Goal: Task Accomplishment & Management: Manage account settings

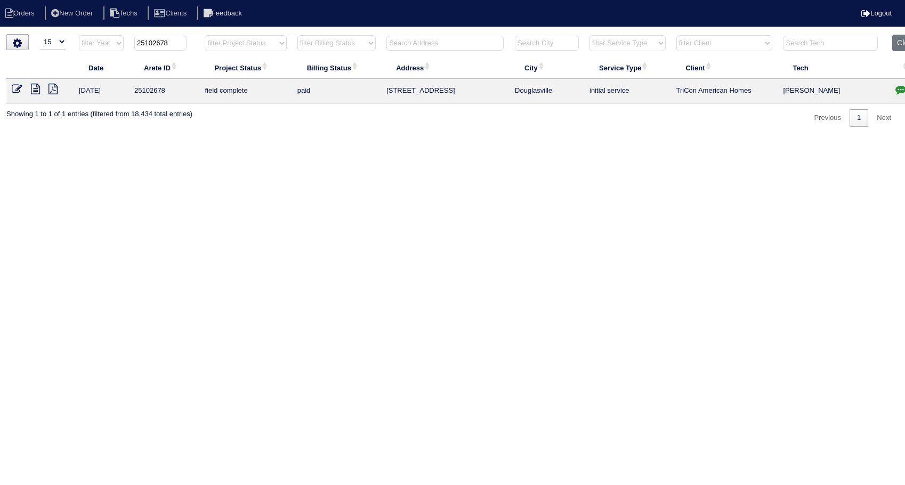
select select "15"
click at [425, 38] on input "text" at bounding box center [445, 43] width 117 height 15
type input "315"
type input "25102678"
type input "315"
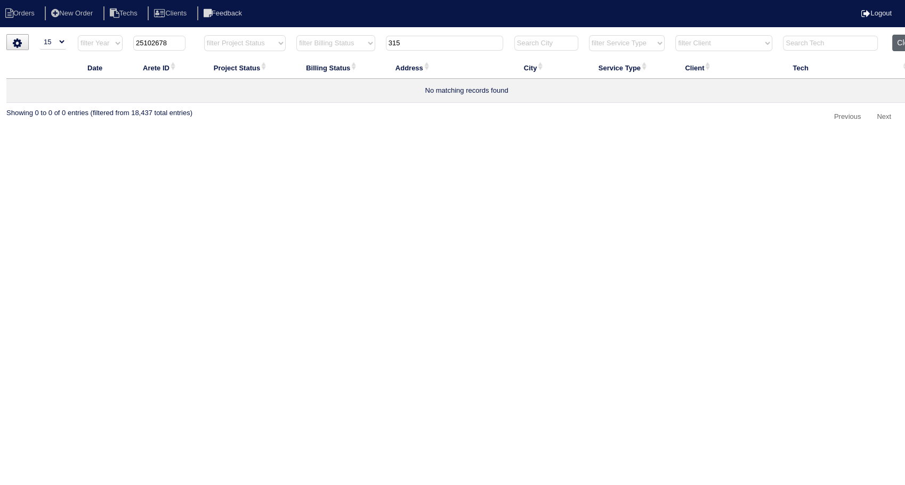
click at [902, 46] on button "Clear" at bounding box center [906, 43] width 27 height 17
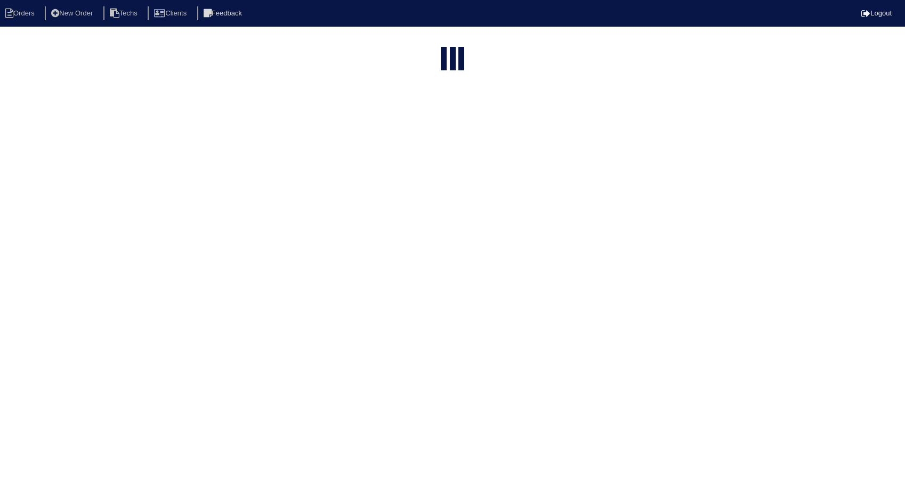
select select "15"
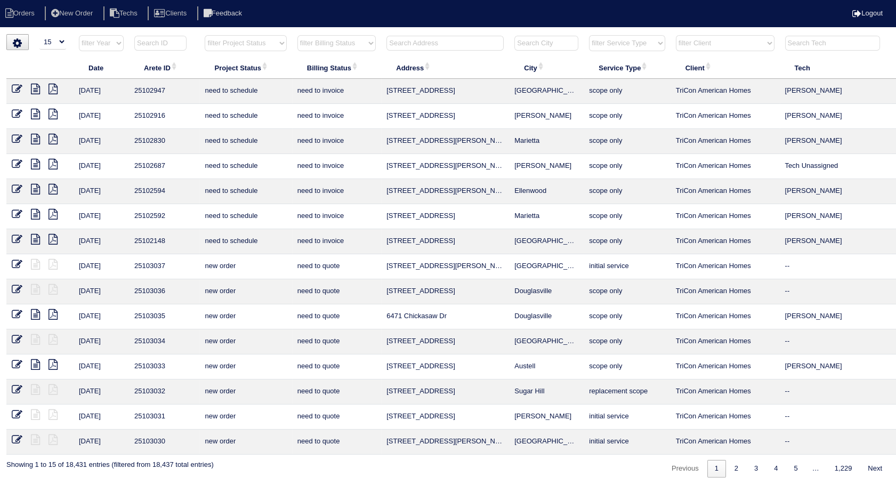
click at [413, 45] on input "text" at bounding box center [445, 43] width 117 height 15
type input "315"
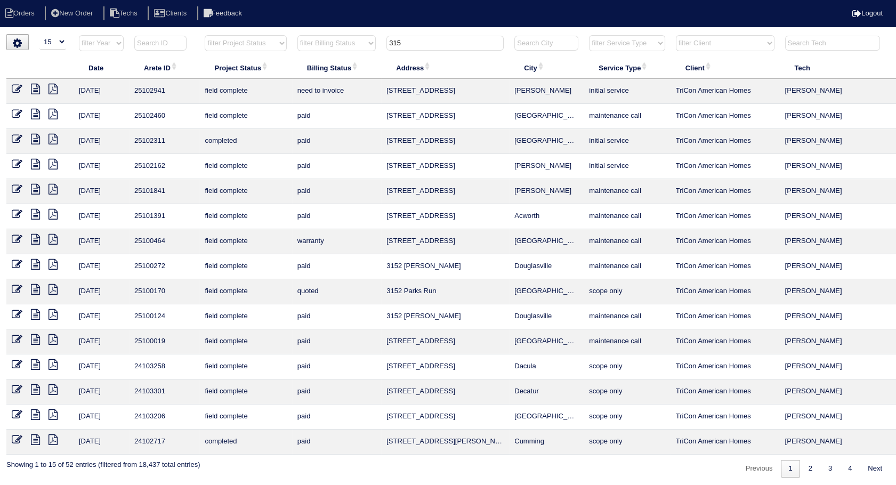
click at [13, 85] on icon at bounding box center [17, 89] width 11 height 11
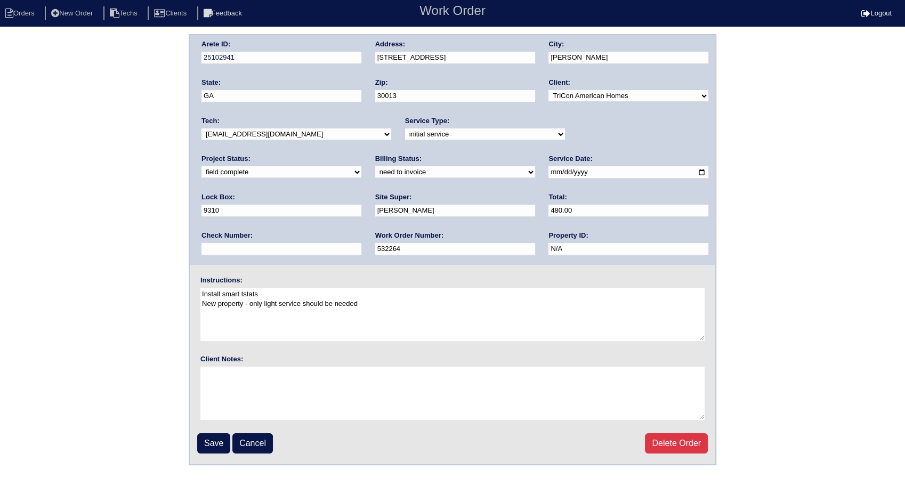
click at [375, 174] on select "need to quote quoted need to invoice invoiced paid warranty purchase order need…" at bounding box center [455, 172] width 160 height 12
select select "invoiced"
click at [375, 166] on select "need to quote quoted need to invoice invoiced paid warranty purchase order need…" at bounding box center [455, 172] width 160 height 12
drag, startPoint x: 222, startPoint y: 441, endPoint x: 311, endPoint y: 390, distance: 103.2
click at [222, 442] on input "Save" at bounding box center [213, 443] width 33 height 20
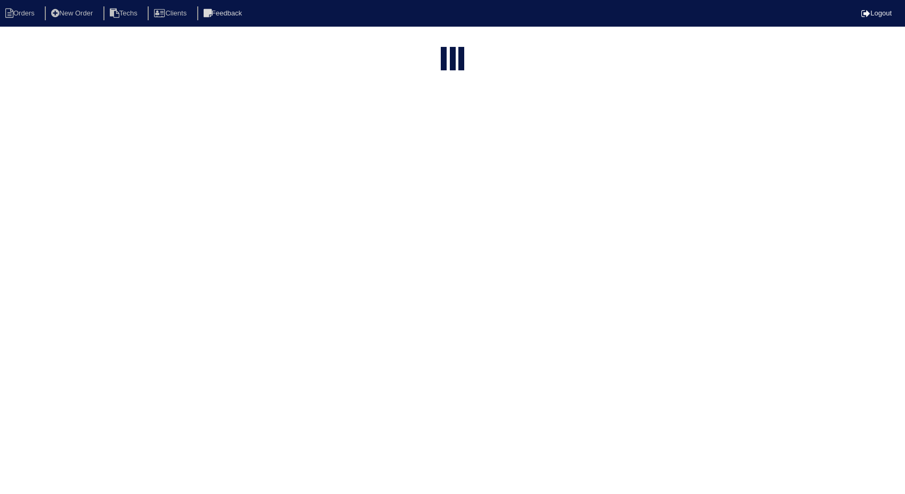
select select "15"
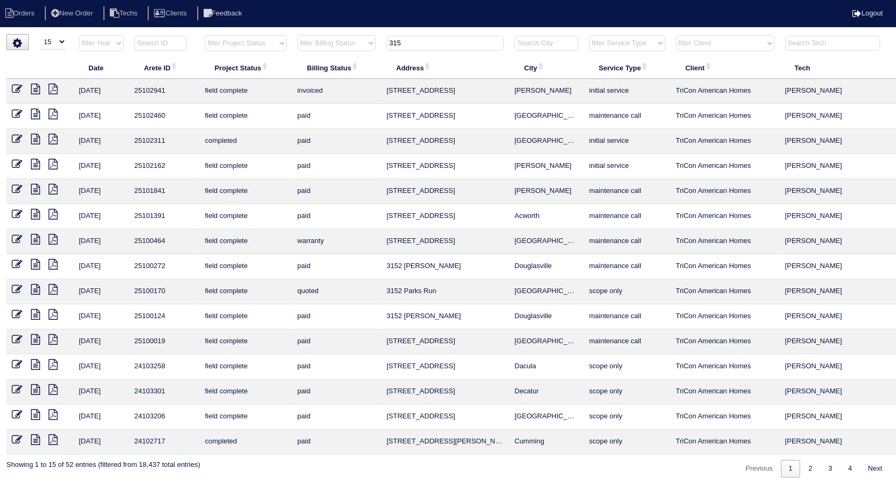
drag, startPoint x: 419, startPoint y: 39, endPoint x: 372, endPoint y: 51, distance: 48.4
click at [372, 51] on tr "filter Year -- Any Year -- 2025 2024 2023 2022 2021 2020 2019 filter Project St…" at bounding box center [468, 46] width 925 height 22
type input "535"
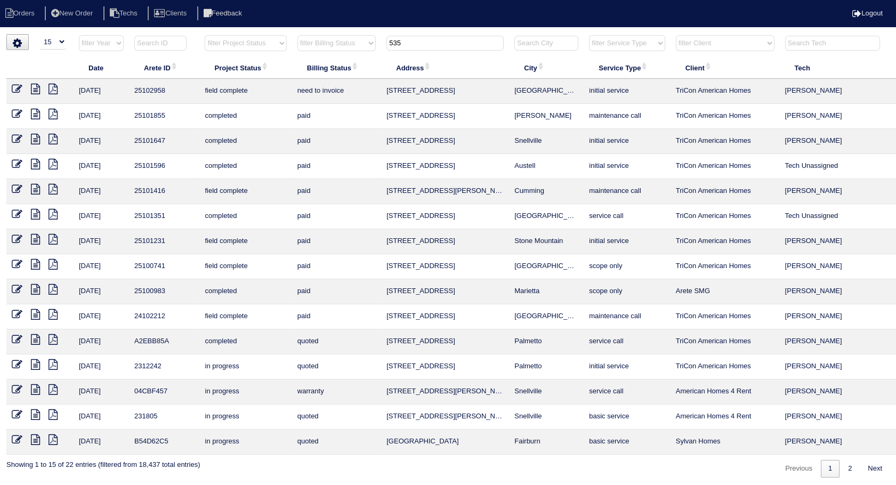
click at [31, 87] on icon at bounding box center [35, 89] width 9 height 11
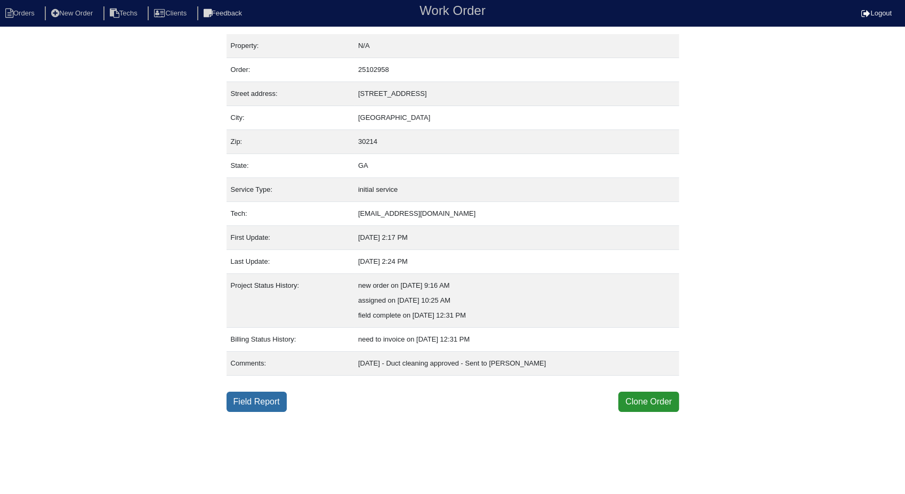
drag, startPoint x: 247, startPoint y: 398, endPoint x: 0, endPoint y: 212, distance: 309.1
click at [247, 396] on link "Field Report" at bounding box center [257, 402] width 60 height 20
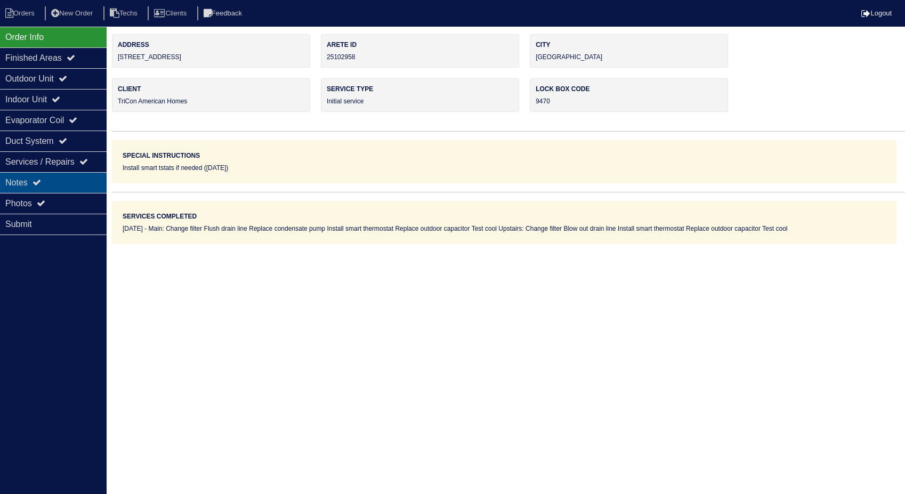
click at [21, 183] on div "Notes" at bounding box center [53, 182] width 107 height 21
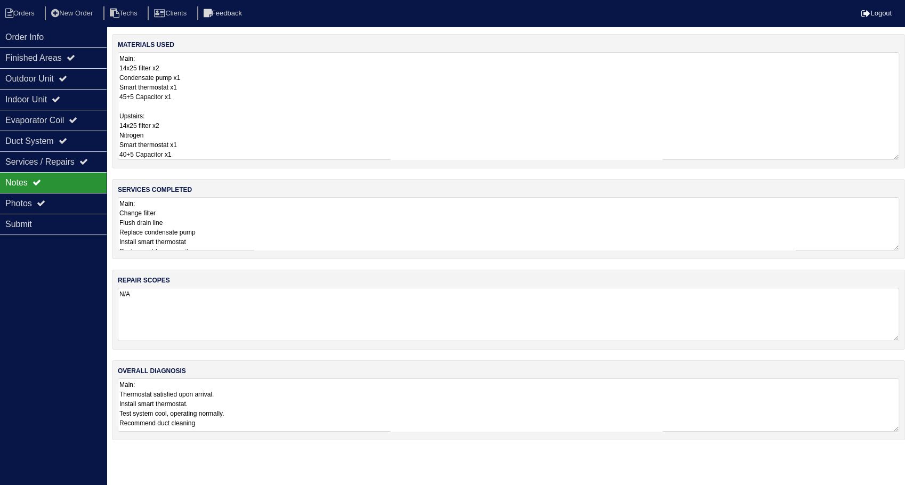
click at [240, 82] on textarea "Main: 14x25 filter x2 Condensate pump x1 Smart thermostat x1 45+5 Capacitor x1 …" at bounding box center [509, 106] width 782 height 108
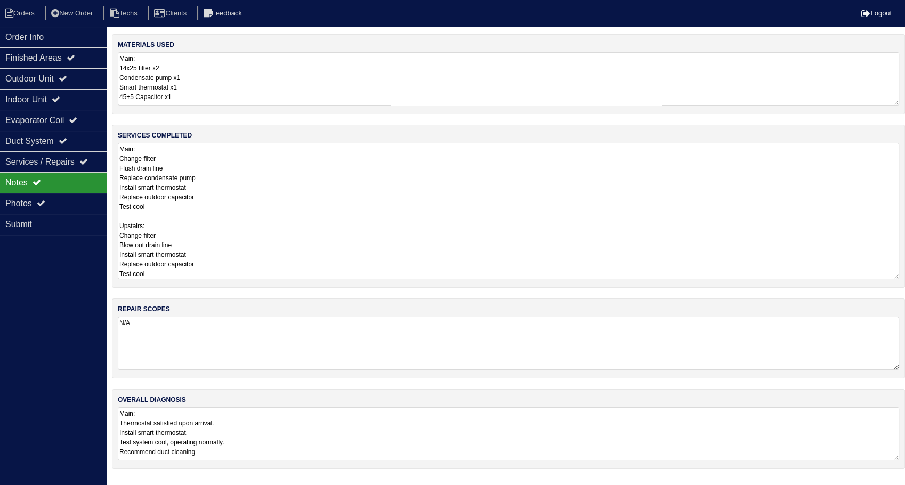
click at [249, 213] on textarea "Main: Change filter Flush drain line Replace condensate pump Install smart ther…" at bounding box center [509, 211] width 782 height 136
click at [34, 15] on li "Orders" at bounding box center [21, 13] width 43 height 14
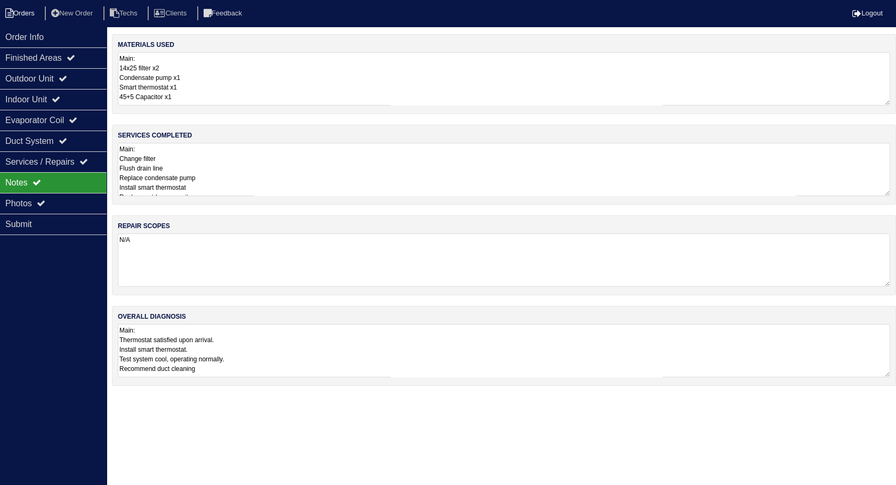
select select "15"
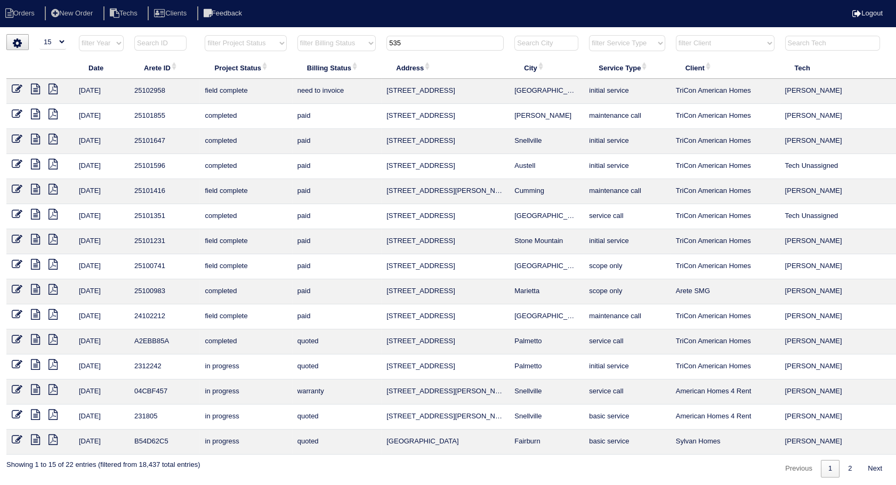
click at [18, 88] on icon at bounding box center [17, 89] width 11 height 11
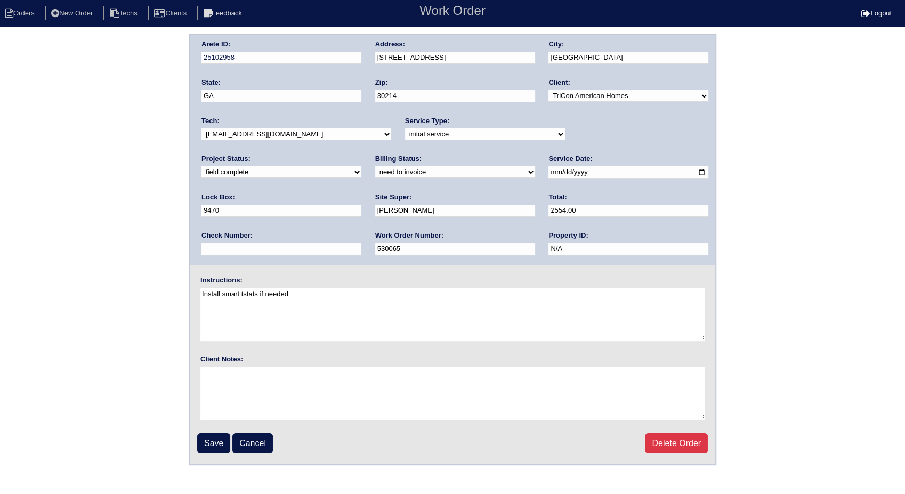
click at [375, 176] on select "need to quote quoted need to invoice invoiced paid warranty purchase order need…" at bounding box center [455, 172] width 160 height 12
select select "invoiced"
click at [375, 166] on select "need to quote quoted need to invoice invoiced paid warranty purchase order need…" at bounding box center [455, 172] width 160 height 12
click at [213, 444] on input "Save" at bounding box center [213, 443] width 33 height 20
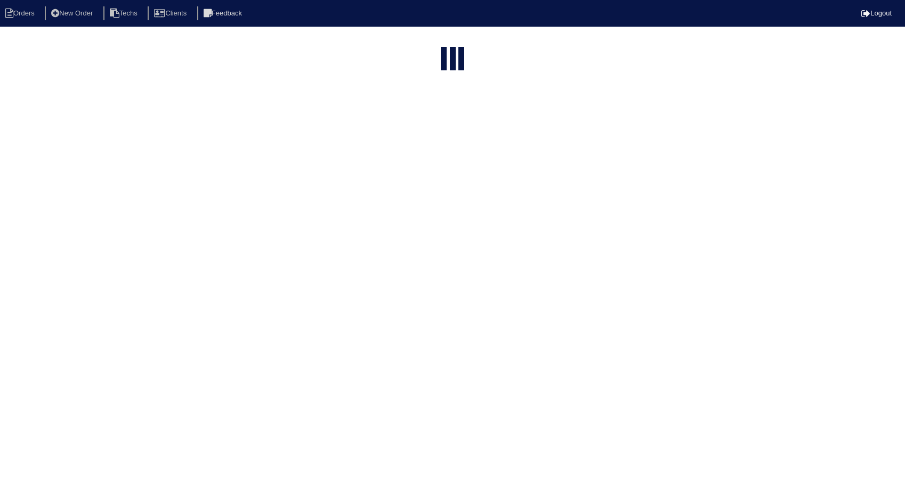
select select "15"
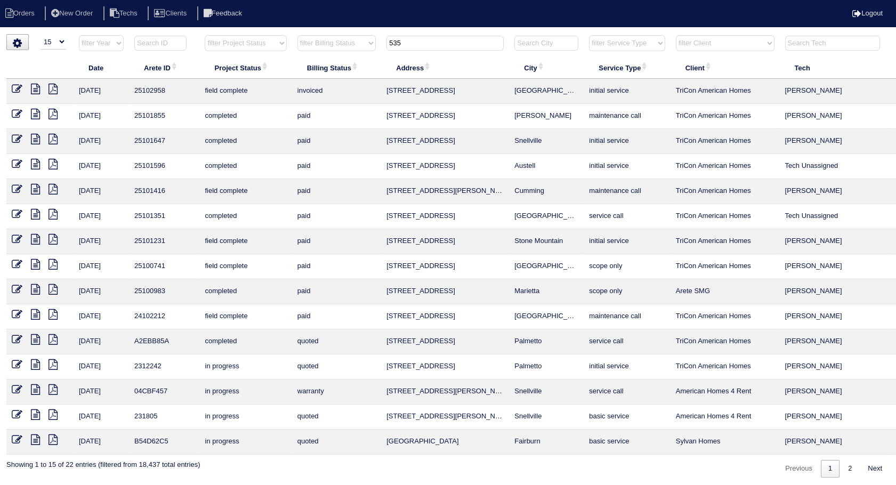
drag, startPoint x: 424, startPoint y: 36, endPoint x: 349, endPoint y: 52, distance: 76.9
click at [349, 52] on tr "filter Year -- Any Year -- 2025 2024 2023 2022 2021 2020 2019 filter Project St…" at bounding box center [468, 46] width 925 height 22
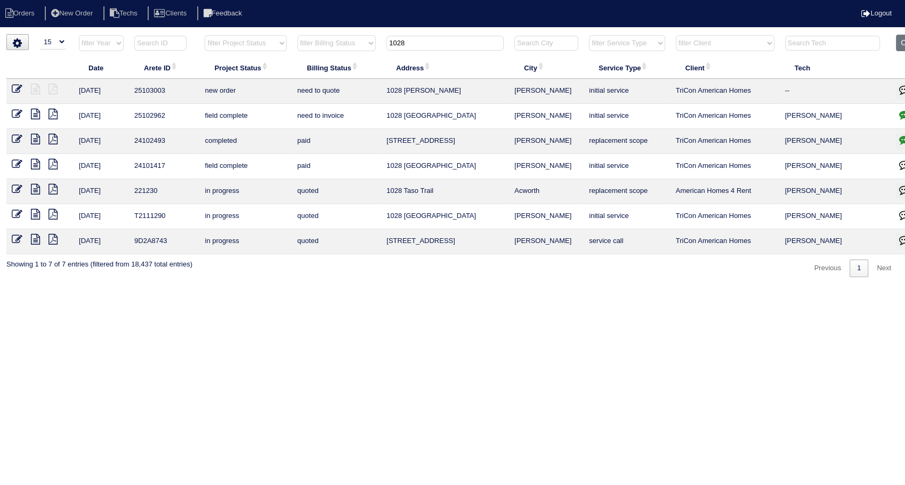
type input "1028"
drag, startPoint x: 36, startPoint y: 113, endPoint x: 44, endPoint y: 113, distance: 8.0
click at [36, 112] on icon at bounding box center [35, 114] width 9 height 11
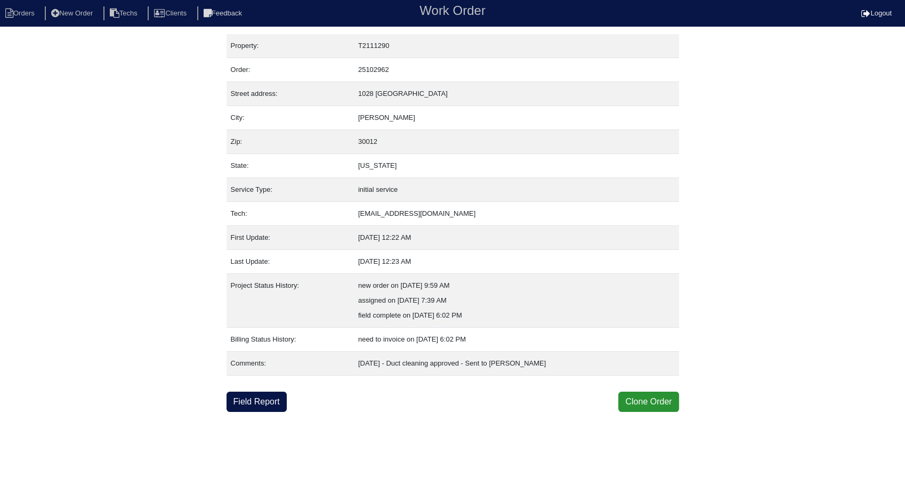
drag, startPoint x: 250, startPoint y: 401, endPoint x: 228, endPoint y: 380, distance: 30.2
click at [250, 402] on link "Field Report" at bounding box center [257, 402] width 60 height 20
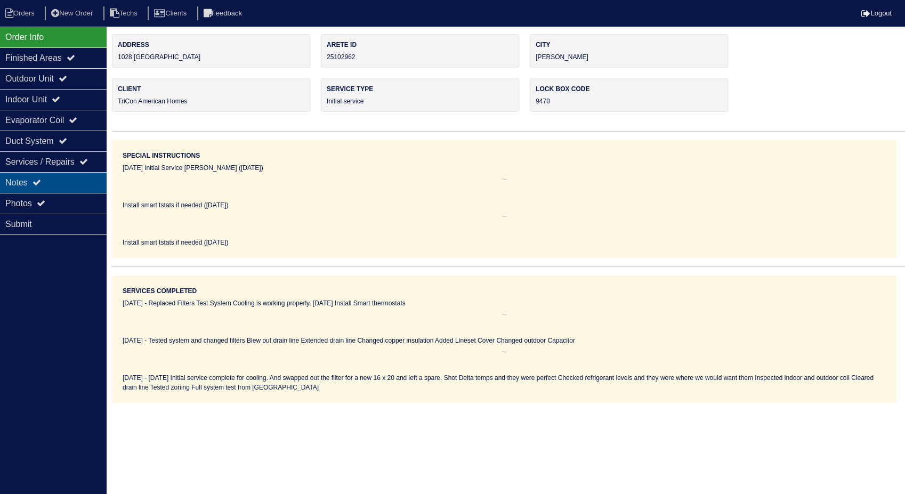
click at [5, 185] on div "Notes" at bounding box center [53, 182] width 107 height 21
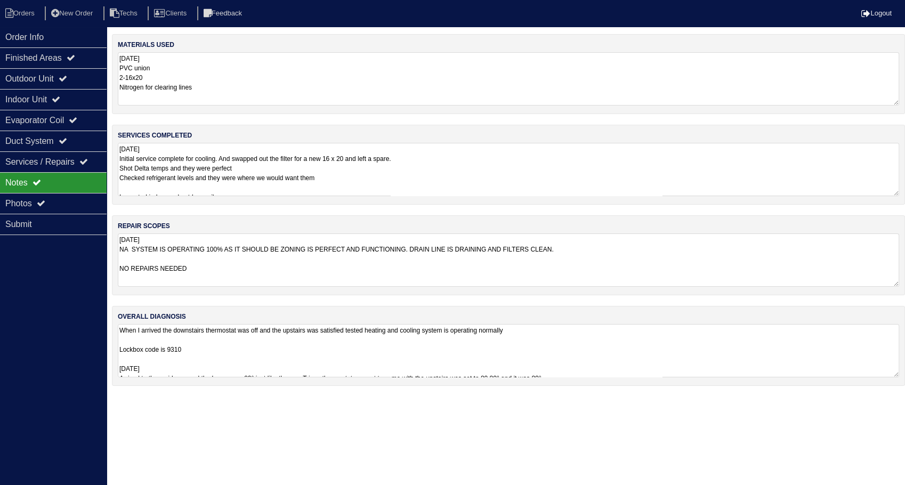
click at [198, 77] on textarea "8.13.25 PVC union 2-16x20 Nitrogen for clearing lines" at bounding box center [509, 78] width 782 height 53
click at [219, 156] on textarea "8.13.25 Initial service complete for cooling. And swapped out the filter for a …" at bounding box center [509, 168] width 782 height 53
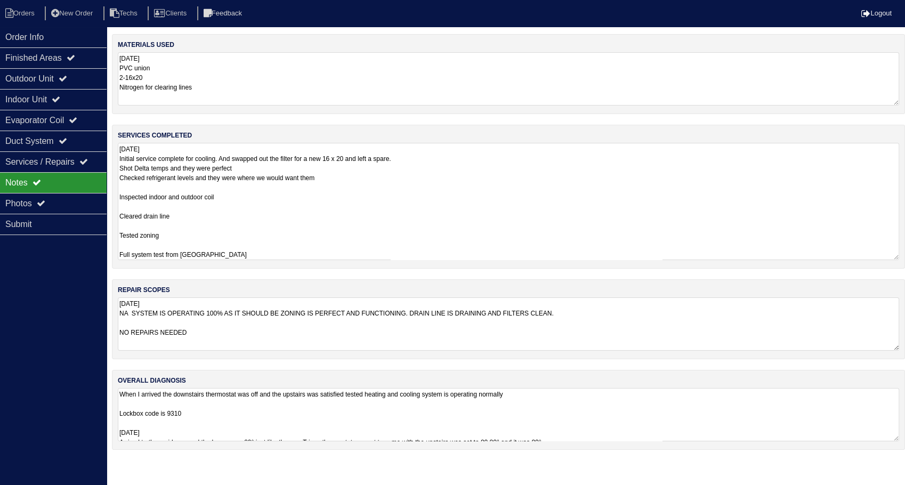
scroll to position [1, 0]
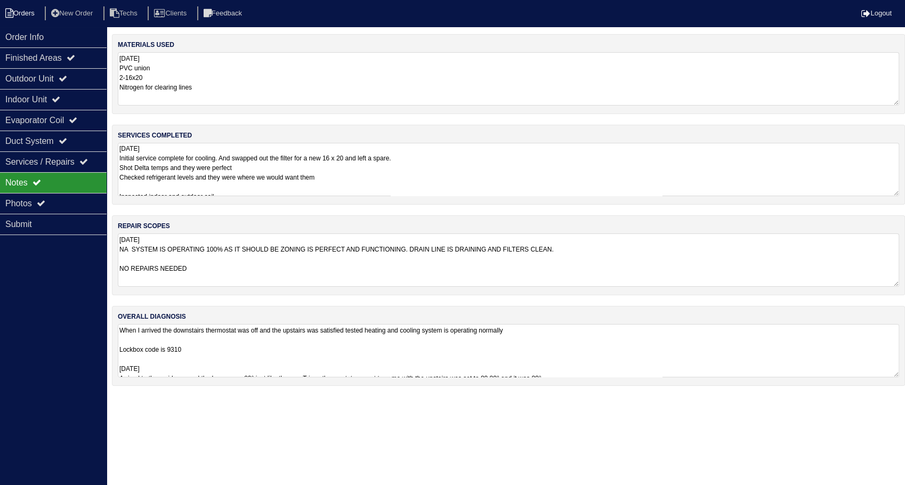
click at [23, 17] on li "Orders" at bounding box center [21, 13] width 43 height 14
select select "15"
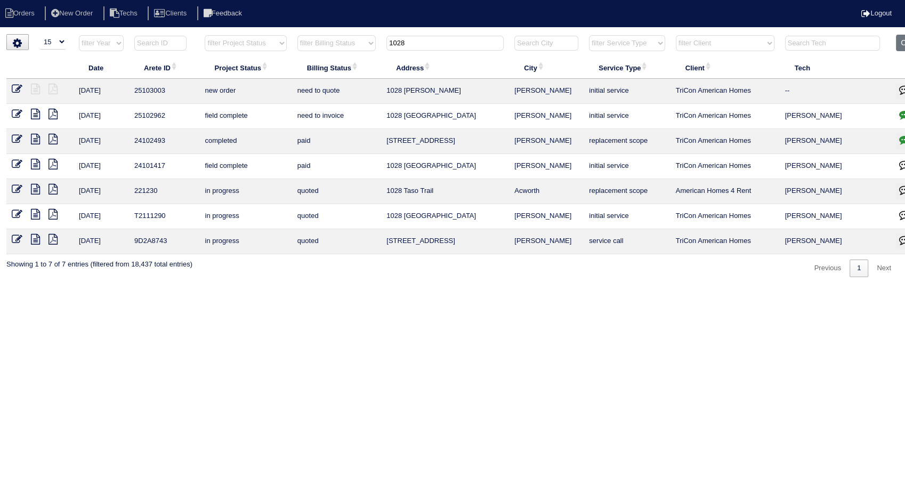
click at [24, 116] on link at bounding box center [21, 115] width 19 height 8
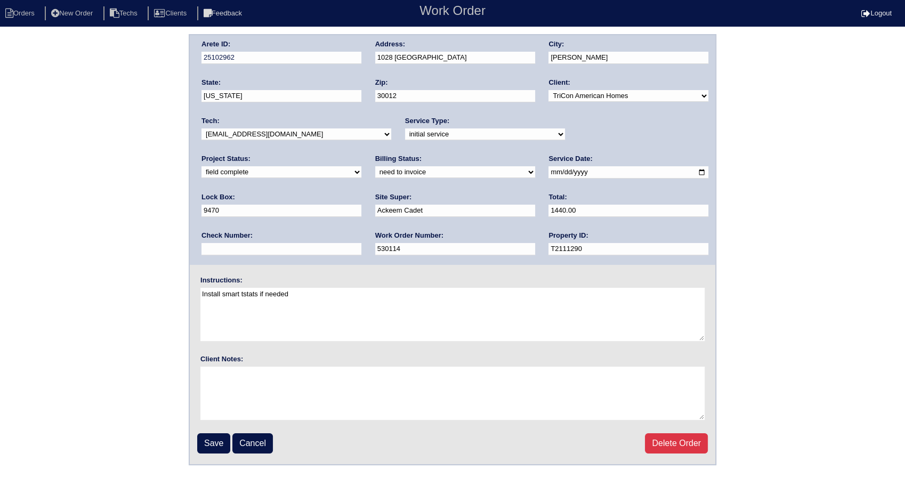
click at [375, 173] on select "need to quote quoted need to invoice invoiced paid warranty purchase order need…" at bounding box center [455, 172] width 160 height 12
select select "invoiced"
click at [375, 166] on select "need to quote quoted need to invoice invoiced paid warranty purchase order need…" at bounding box center [455, 172] width 160 height 12
click at [211, 439] on input "Save" at bounding box center [213, 443] width 33 height 20
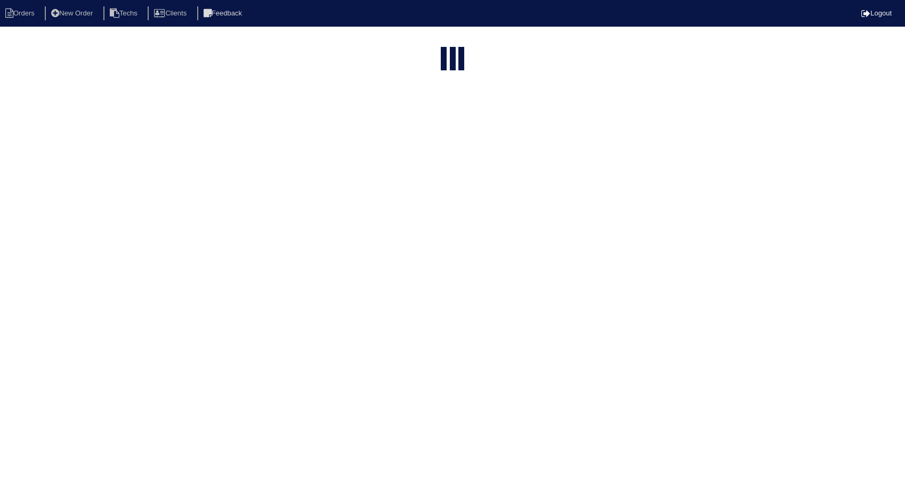
select select "15"
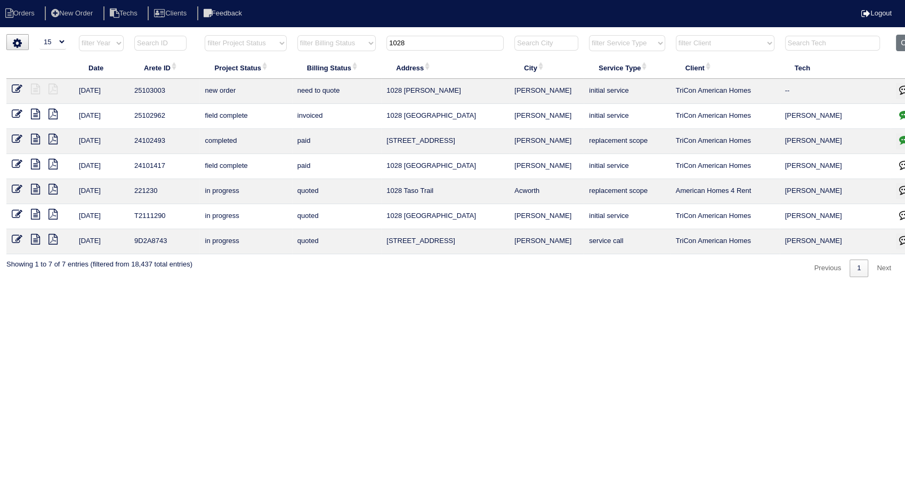
drag, startPoint x: 425, startPoint y: 39, endPoint x: 304, endPoint y: 72, distance: 124.8
click at [304, 72] on table "Date Arete ID Project Status Billing Status Address City Service Type Client Te…" at bounding box center [468, 145] width 925 height 220
type input "2087"
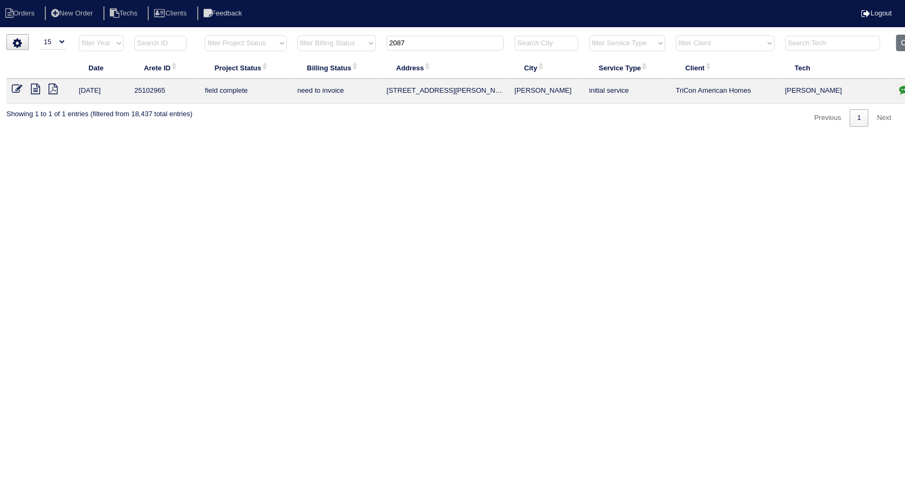
click at [33, 89] on icon at bounding box center [35, 89] width 9 height 11
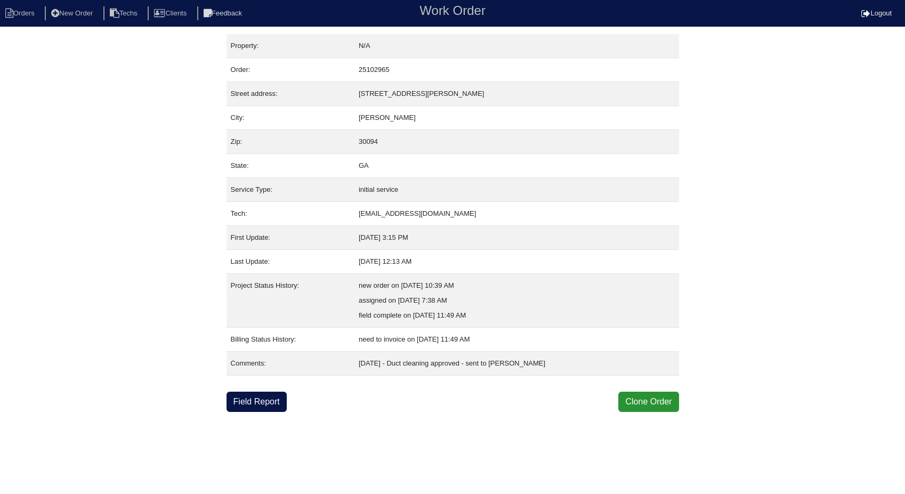
drag, startPoint x: 267, startPoint y: 395, endPoint x: 292, endPoint y: 390, distance: 25.5
click at [267, 395] on link "Field Report" at bounding box center [257, 402] width 60 height 20
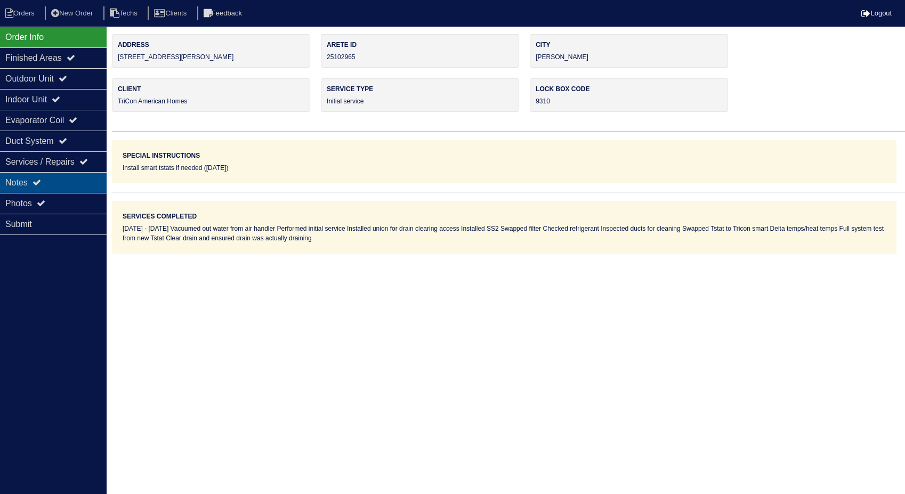
click at [23, 183] on div "Notes" at bounding box center [53, 182] width 107 height 21
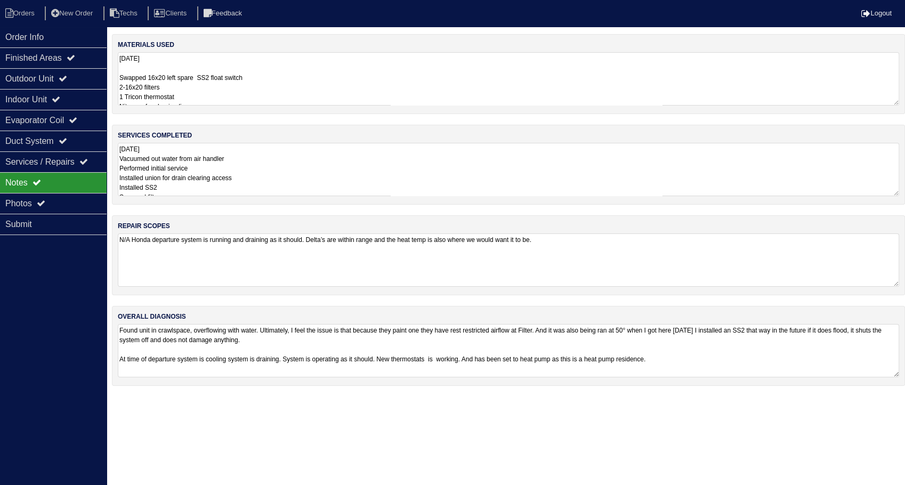
click at [233, 76] on textarea "8.13.25 Swapped 16x20 left spare SS2 float switch 2-16x20 filters 1 Tricon ther…" at bounding box center [509, 78] width 782 height 53
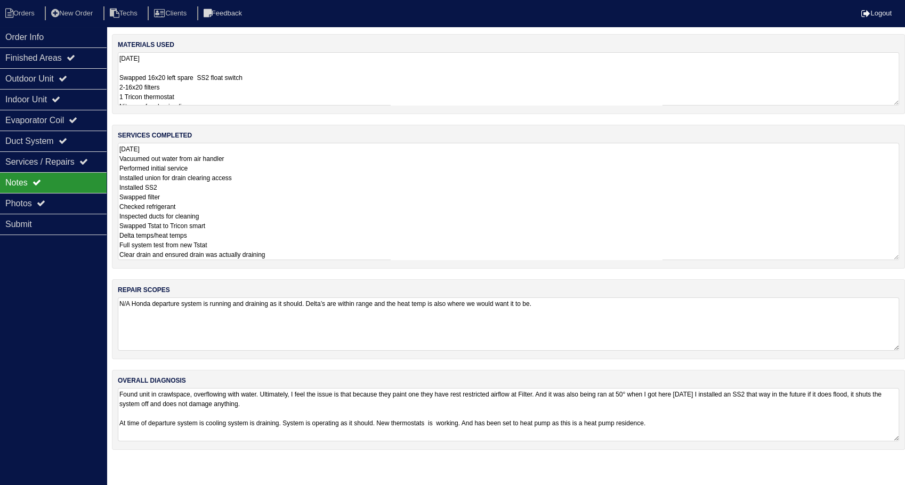
click at [277, 203] on textarea "8.13.25 Vacuumed out water from air handler Performed initial service Installed…" at bounding box center [509, 201] width 782 height 117
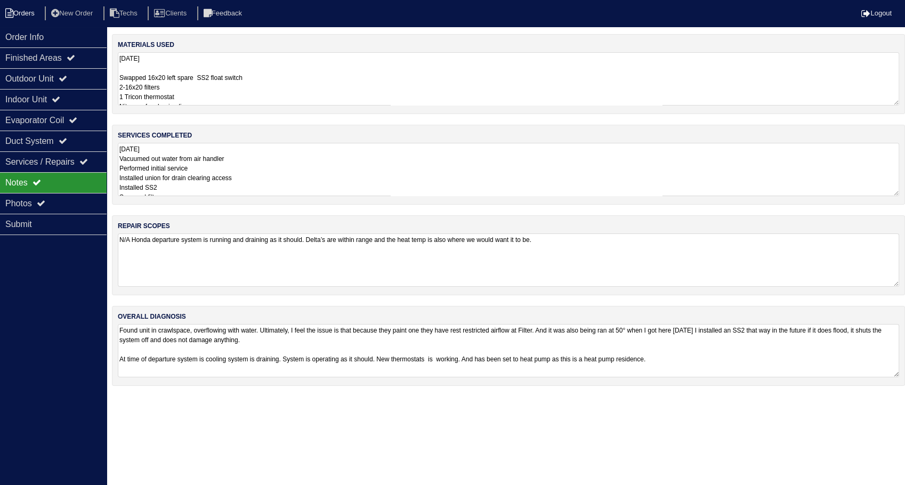
click at [19, 10] on li "Orders" at bounding box center [21, 13] width 43 height 14
select select "15"
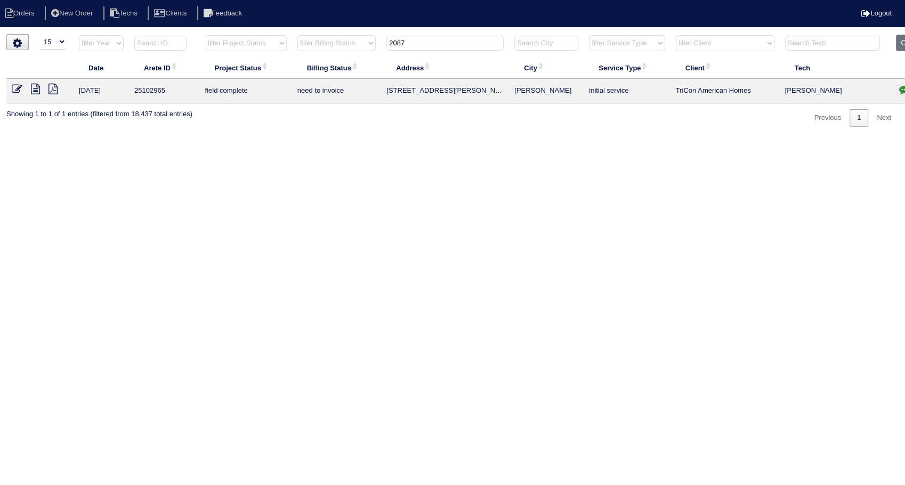
drag, startPoint x: 427, startPoint y: 39, endPoint x: 352, endPoint y: 62, distance: 77.9
click at [352, 61] on table "Date Arete ID Project Status Billing Status Address City Service Type Client Te…" at bounding box center [468, 69] width 925 height 69
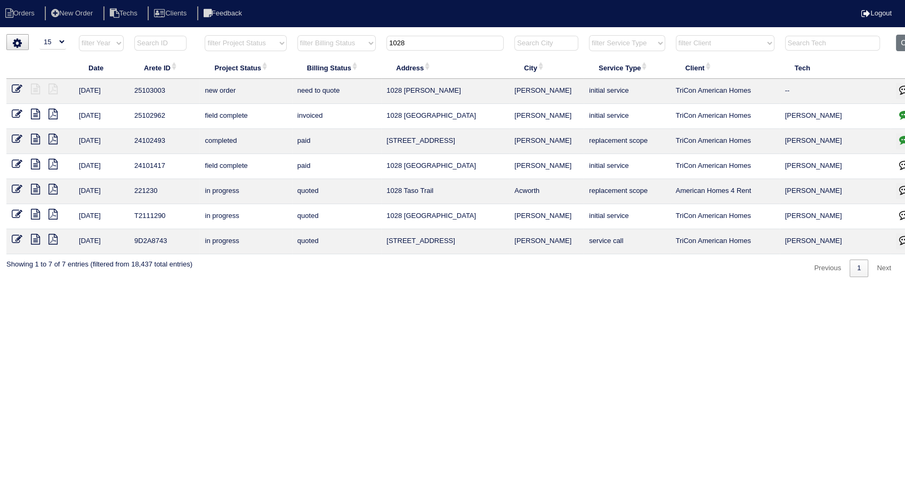
type input "1028"
click at [20, 113] on icon at bounding box center [17, 114] width 11 height 11
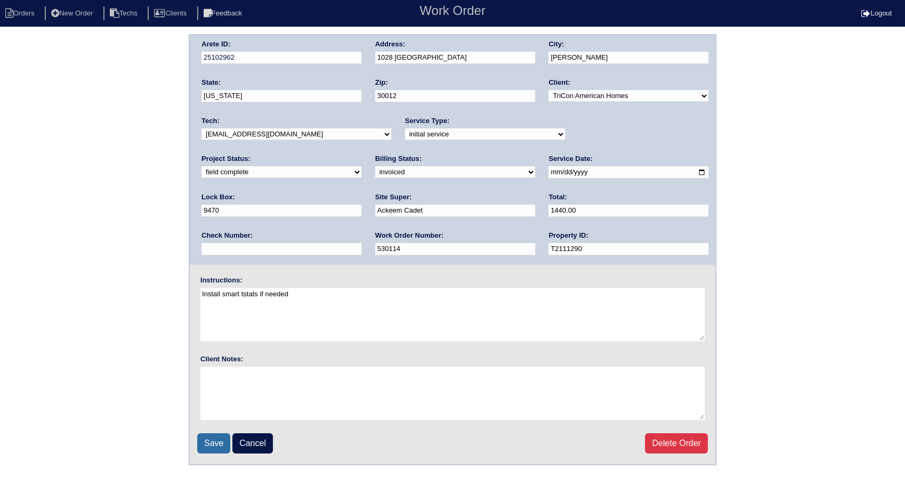
click at [215, 443] on input "Save" at bounding box center [213, 443] width 33 height 20
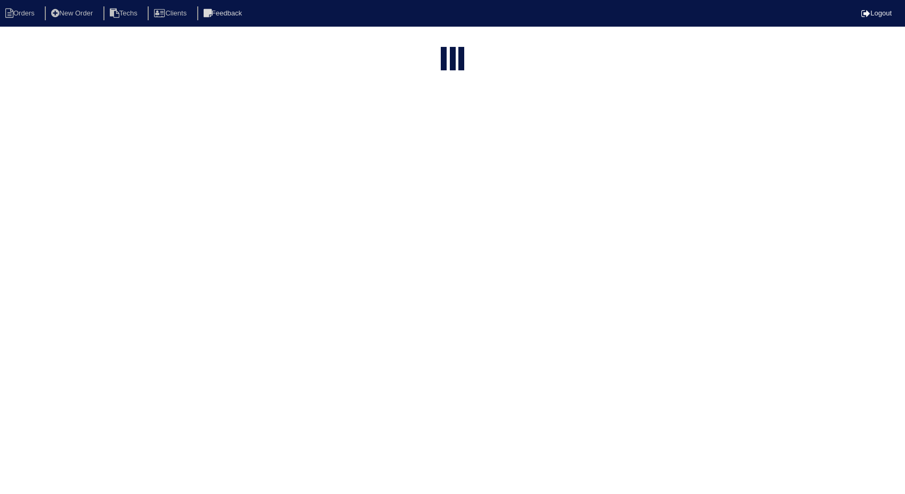
select select "15"
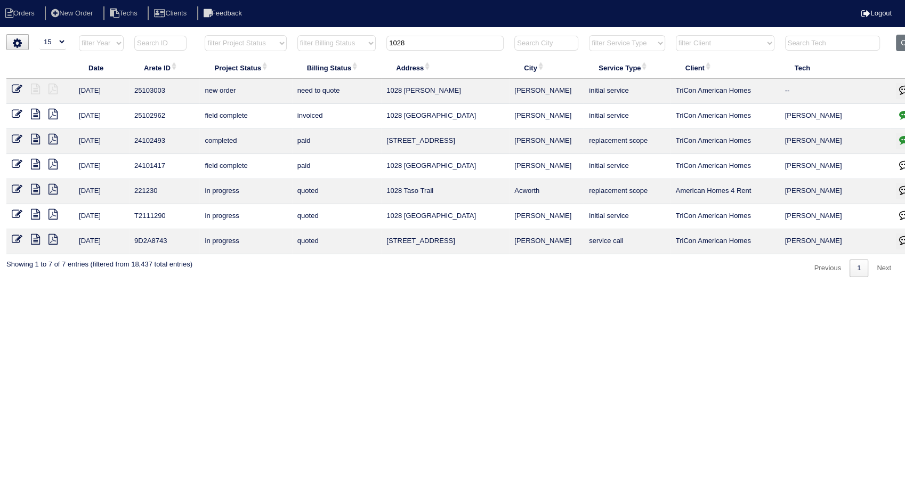
drag, startPoint x: 406, startPoint y: 43, endPoint x: 369, endPoint y: 59, distance: 39.8
click at [368, 53] on tr "filter Year -- Any Year -- 2025 2024 2023 2022 2021 2020 2019 filter Project St…" at bounding box center [468, 46] width 925 height 22
type input "2087"
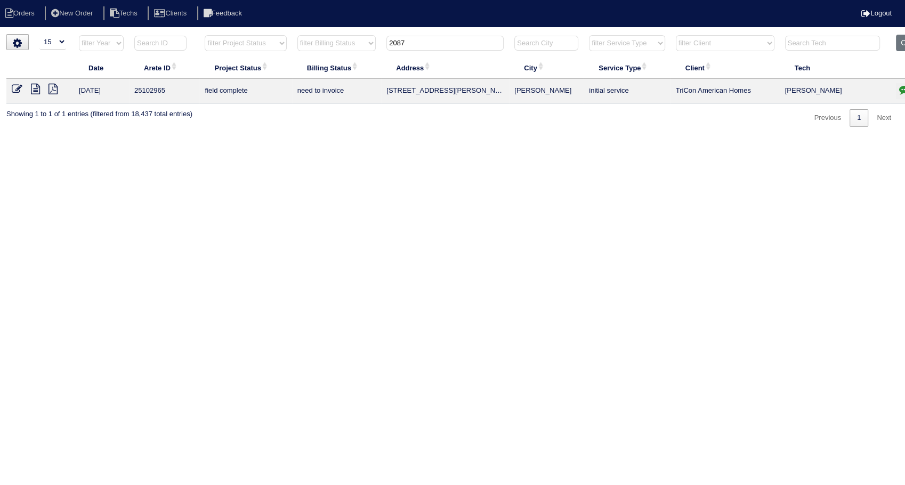
click at [13, 88] on icon at bounding box center [17, 89] width 11 height 11
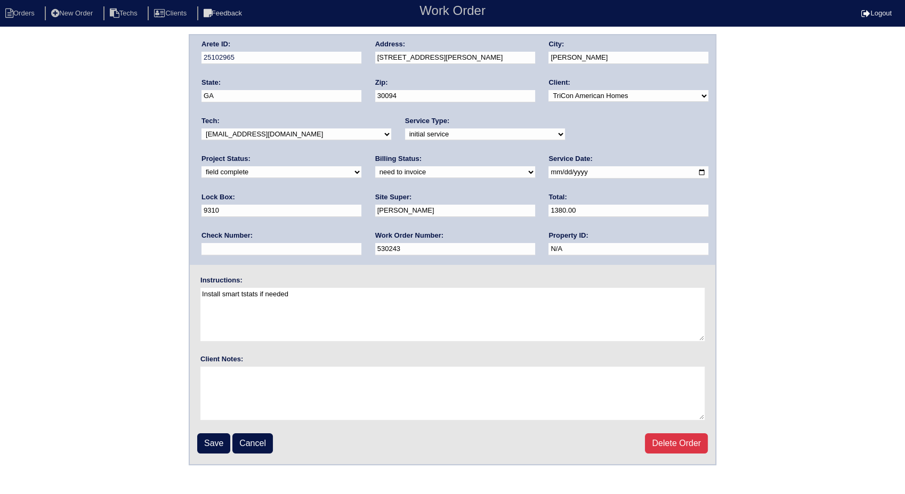
click at [375, 174] on select "need to quote quoted need to invoice invoiced paid warranty purchase order need…" at bounding box center [455, 172] width 160 height 12
select select "invoiced"
click at [375, 166] on select "need to quote quoted need to invoice invoiced paid warranty purchase order need…" at bounding box center [455, 172] width 160 height 12
click at [207, 441] on input "Save" at bounding box center [213, 443] width 33 height 20
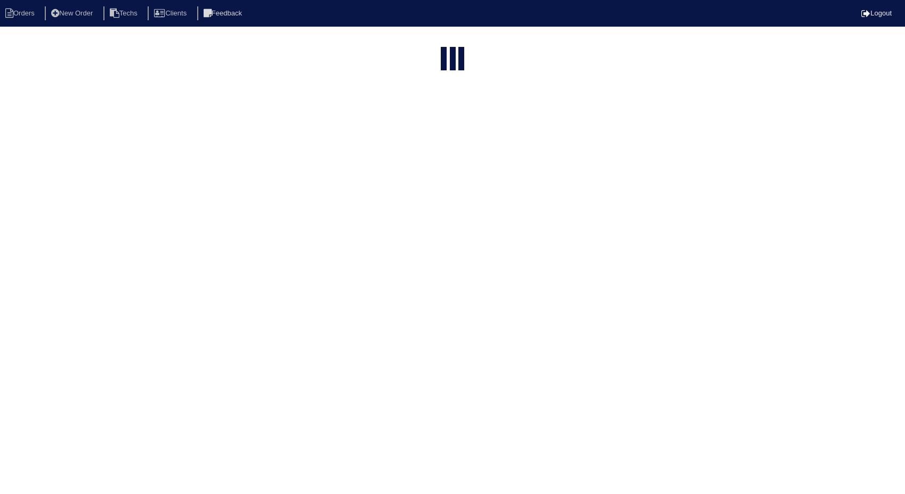
select select "15"
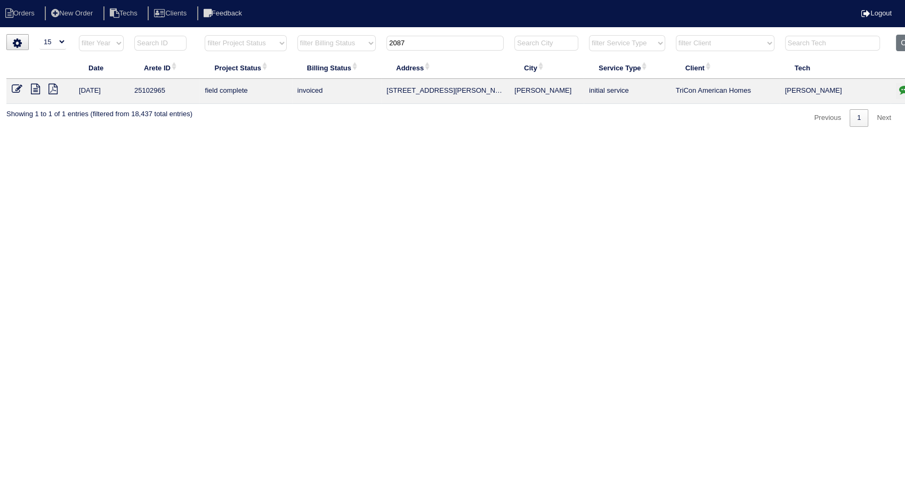
drag, startPoint x: 416, startPoint y: 43, endPoint x: 337, endPoint y: 156, distance: 138.6
click at [348, 67] on table "Date Arete ID Project Status Billing Status Address City Service Type Client Te…" at bounding box center [468, 69] width 925 height 69
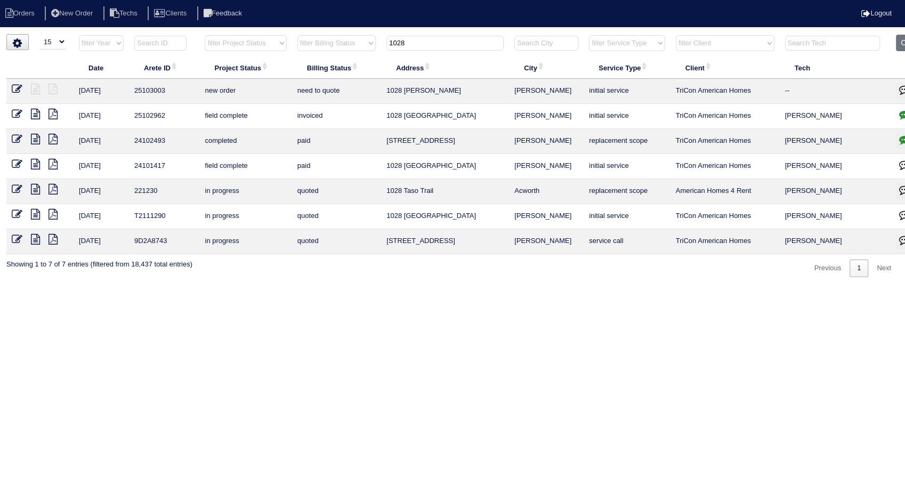
drag, startPoint x: 436, startPoint y: 44, endPoint x: 257, endPoint y: 77, distance: 182.3
click at [257, 77] on table "Date Arete ID Project Status Billing Status Address City Service Type Client Te…" at bounding box center [468, 145] width 925 height 220
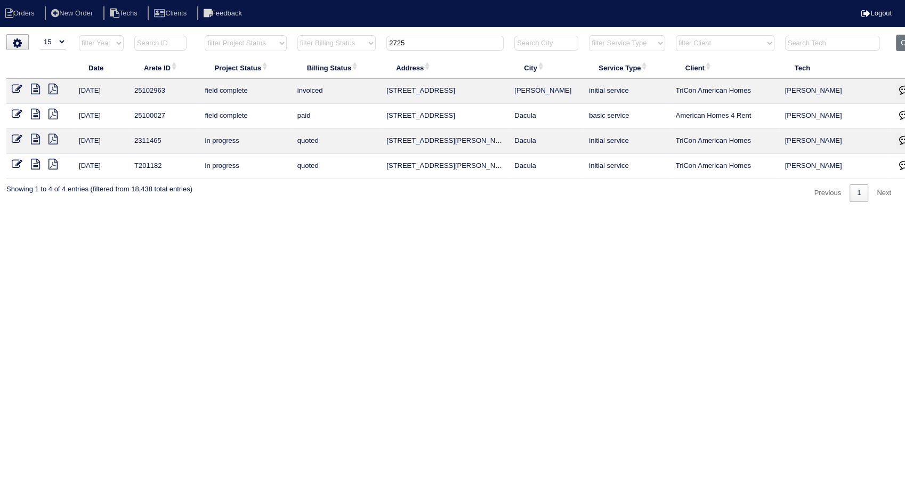
type input "2725"
click at [899, 41] on button "Clear" at bounding box center [909, 43] width 27 height 17
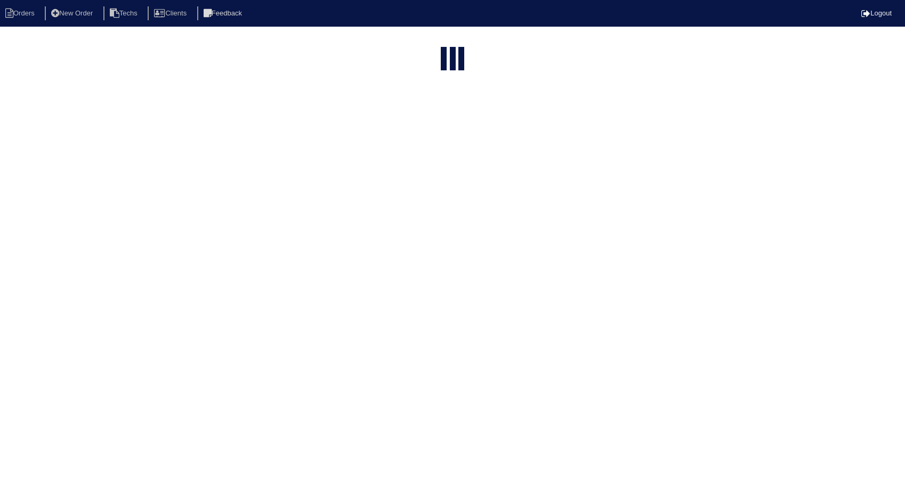
select select "15"
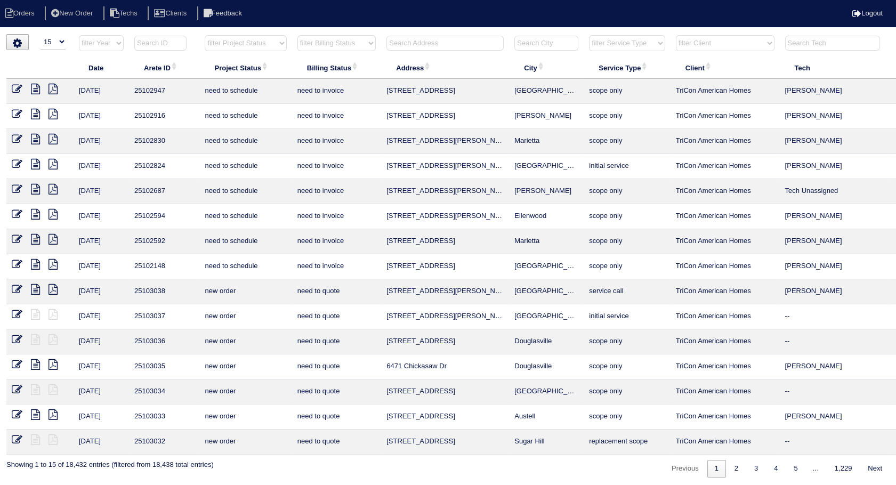
drag, startPoint x: 348, startPoint y: 42, endPoint x: 344, endPoint y: 48, distance: 7.3
click at [348, 42] on select "filter Billing Status -- Any Billing Status -- need to quote quoted need to inv…" at bounding box center [337, 43] width 78 height 16
click at [298, 35] on select "filter Billing Status -- Any Billing Status -- need to quote quoted need to inv…" at bounding box center [337, 43] width 78 height 16
select select "need to invoice"
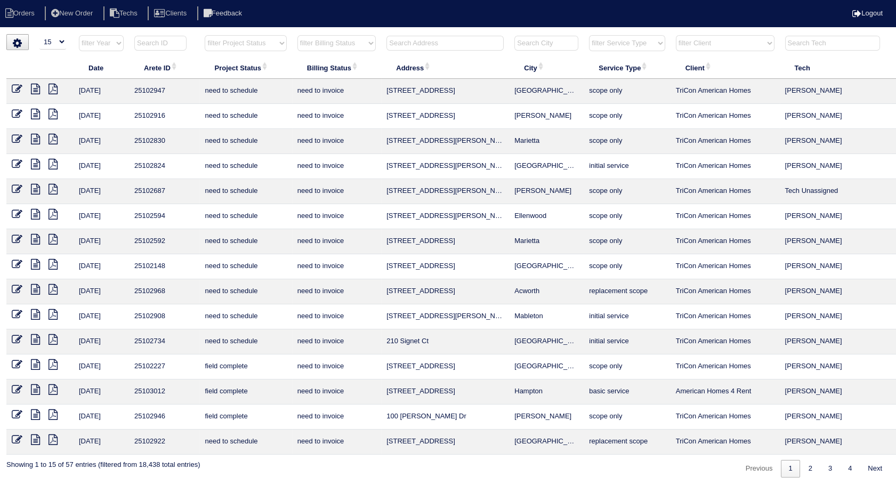
click at [38, 365] on icon at bounding box center [35, 364] width 9 height 11
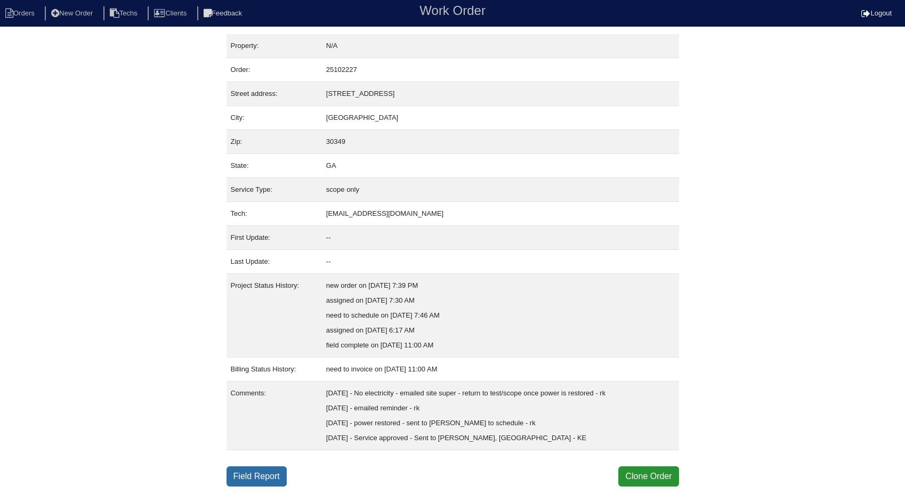
click at [269, 476] on link "Field Report" at bounding box center [257, 477] width 60 height 20
click at [247, 475] on link "Field Report" at bounding box center [257, 477] width 60 height 20
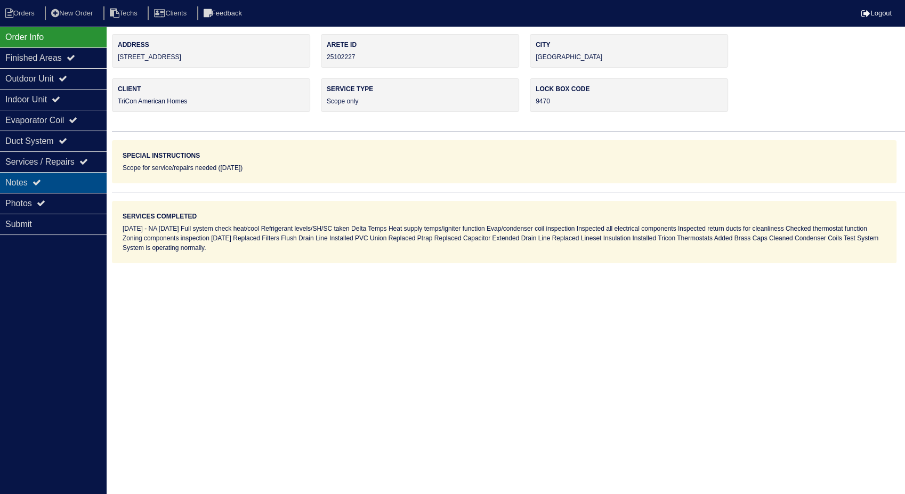
click at [21, 186] on div "Notes" at bounding box center [53, 182] width 107 height 21
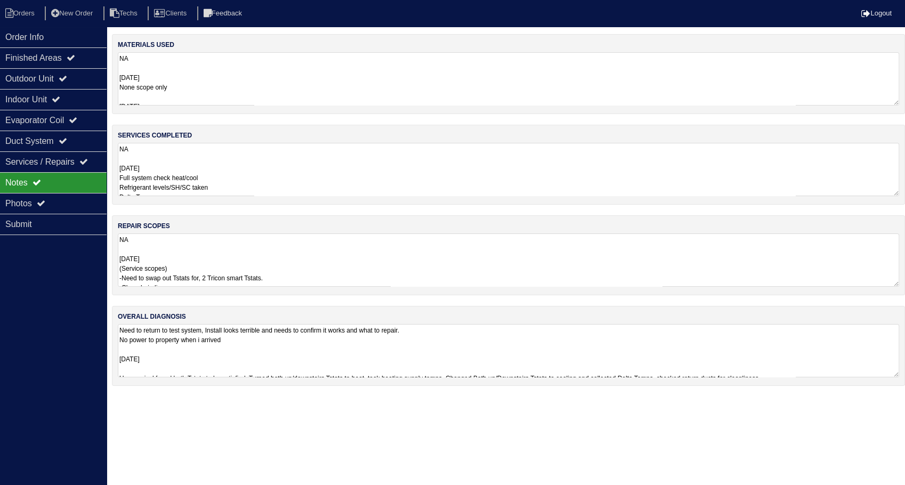
click at [194, 75] on textarea "NA [DATE] None scope only [DATE] 2- 16x20 Filters 1- PVC Union 1- Ptrap 1- PVC …" at bounding box center [509, 78] width 782 height 53
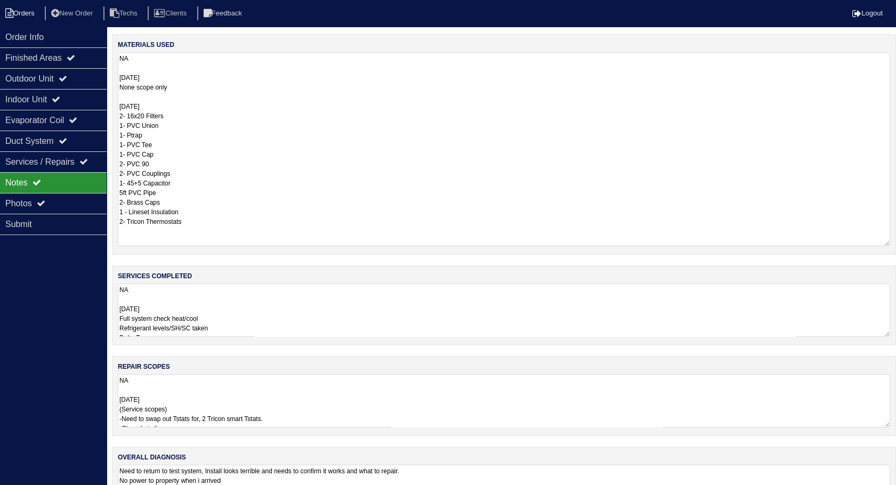
click at [18, 8] on li "Orders" at bounding box center [21, 13] width 43 height 14
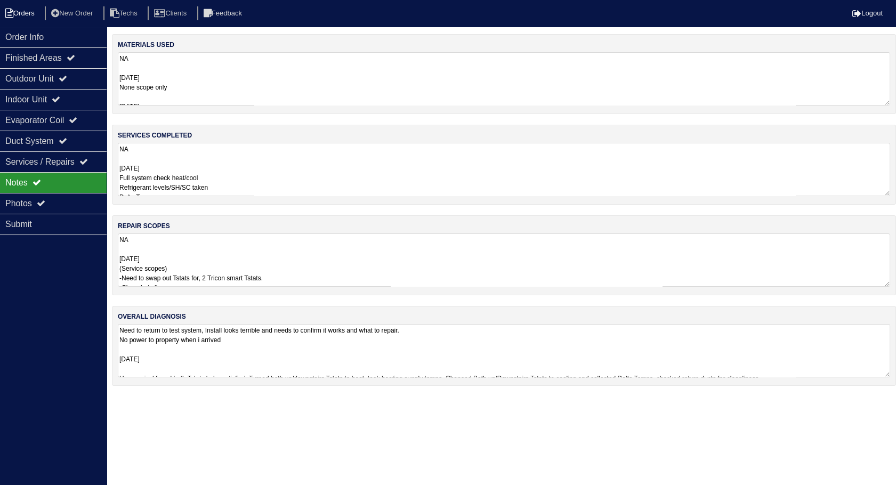
select select "15"
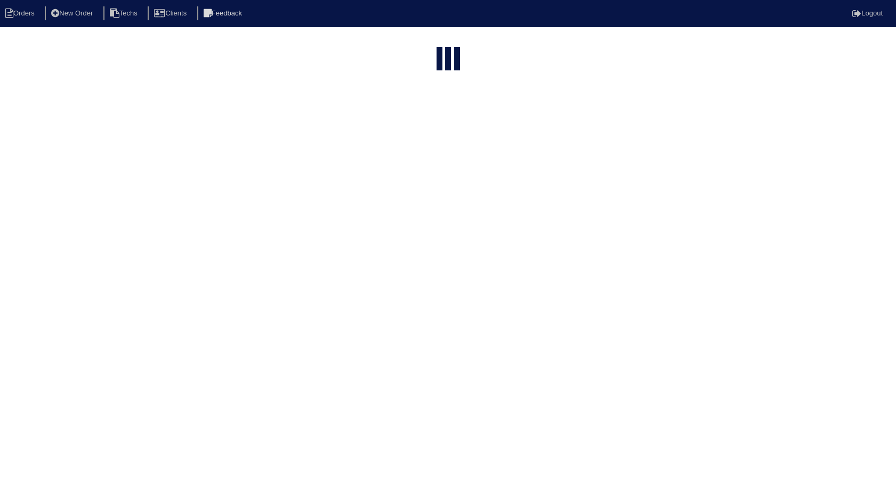
select select "need to invoice"
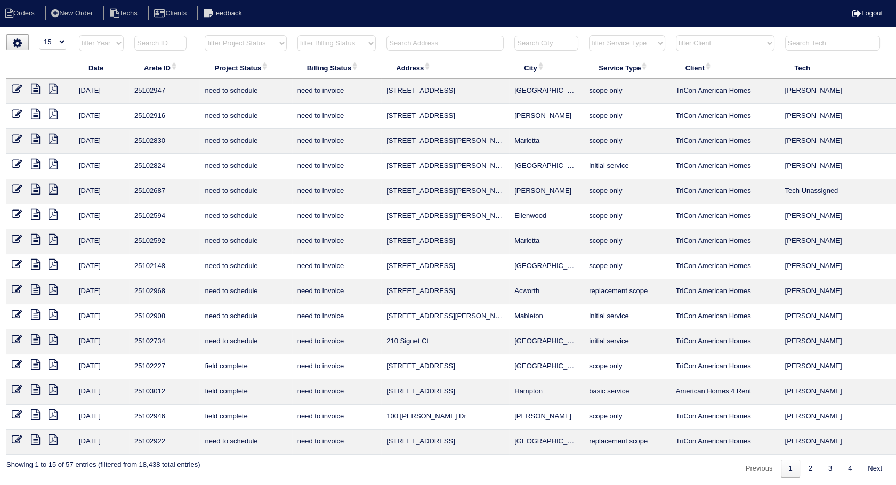
drag, startPoint x: 19, startPoint y: 361, endPoint x: 39, endPoint y: 362, distance: 20.8
click at [19, 361] on icon at bounding box center [17, 364] width 11 height 11
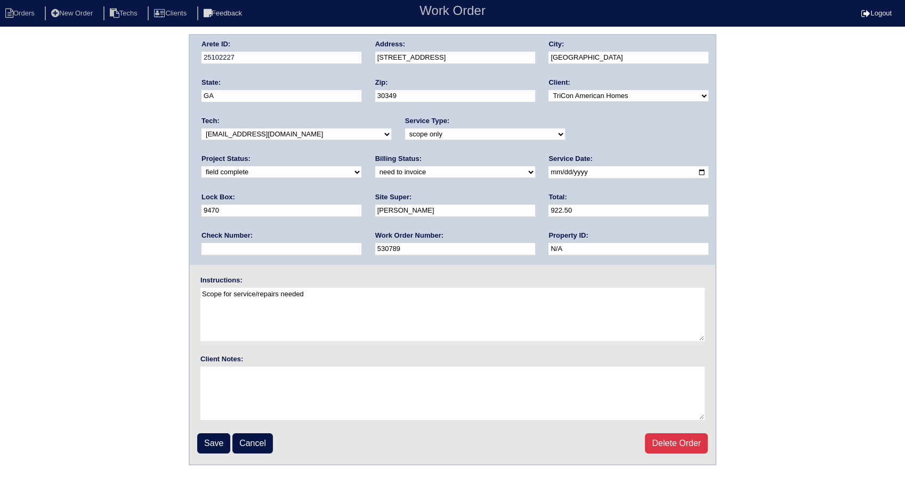
drag, startPoint x: 248, startPoint y: 173, endPoint x: 246, endPoint y: 180, distance: 7.3
click at [375, 173] on select "need to quote quoted need to invoice invoiced paid warranty purchase order need…" at bounding box center [455, 172] width 160 height 12
select select "invoiced"
click at [375, 166] on select "need to quote quoted need to invoice invoiced paid warranty purchase order need…" at bounding box center [455, 172] width 160 height 12
drag, startPoint x: 214, startPoint y: 437, endPoint x: 452, endPoint y: 375, distance: 245.1
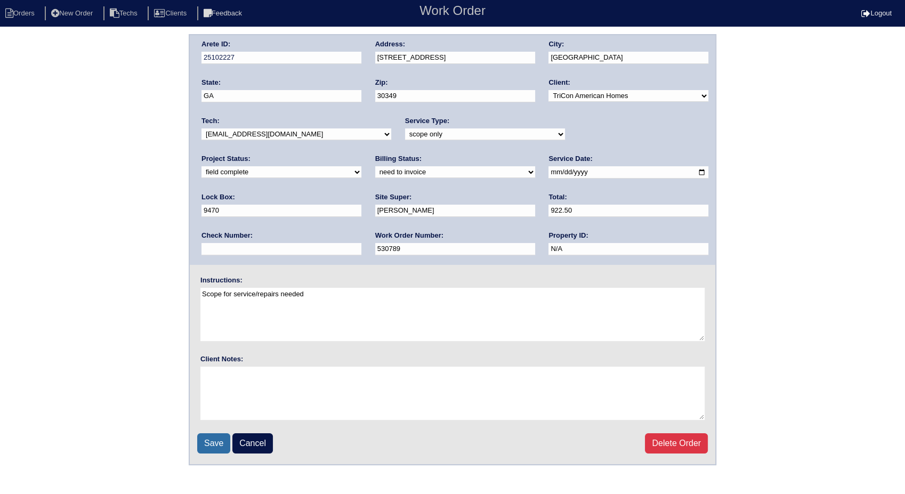
click at [214, 436] on input "Save" at bounding box center [213, 443] width 33 height 20
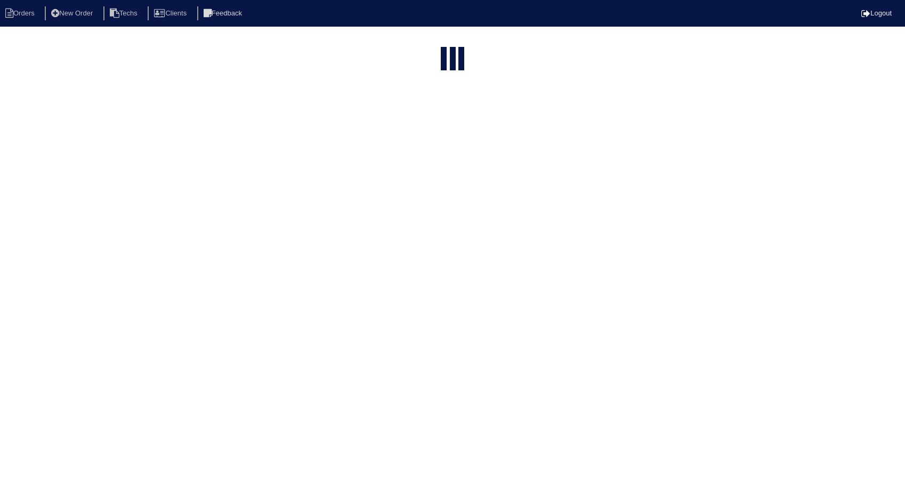
select select "15"
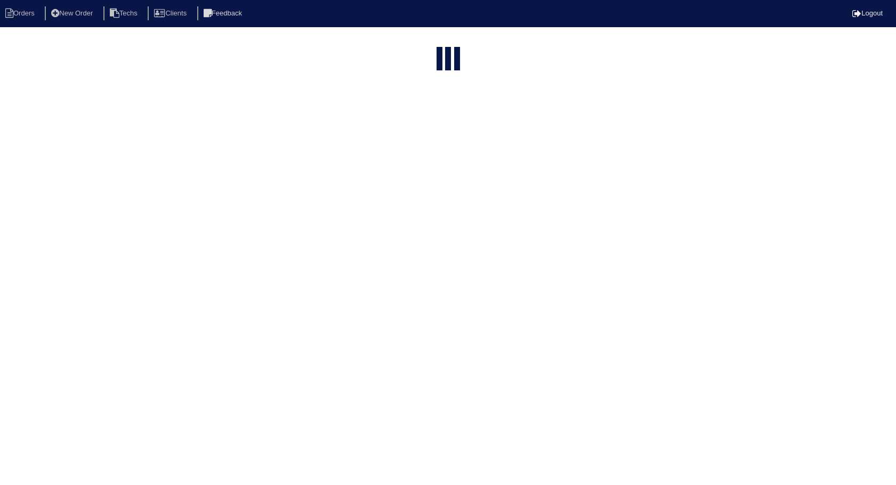
select select "need to invoice"
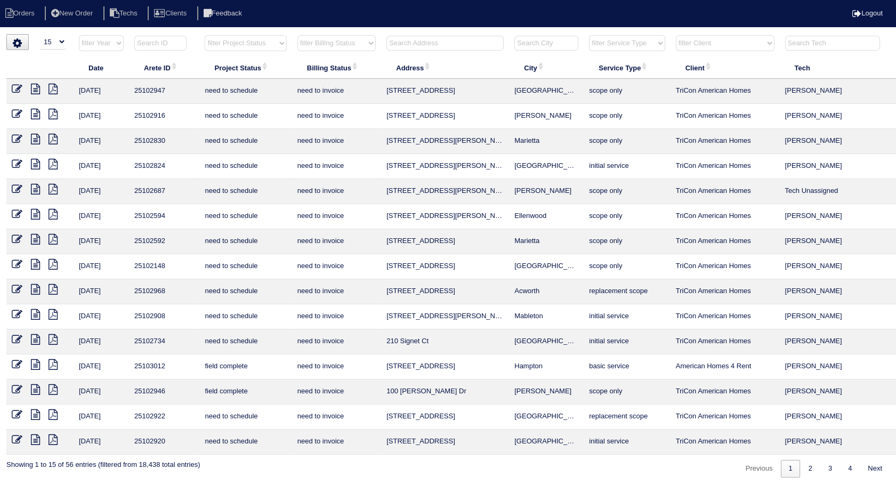
click at [38, 387] on icon at bounding box center [35, 389] width 9 height 11
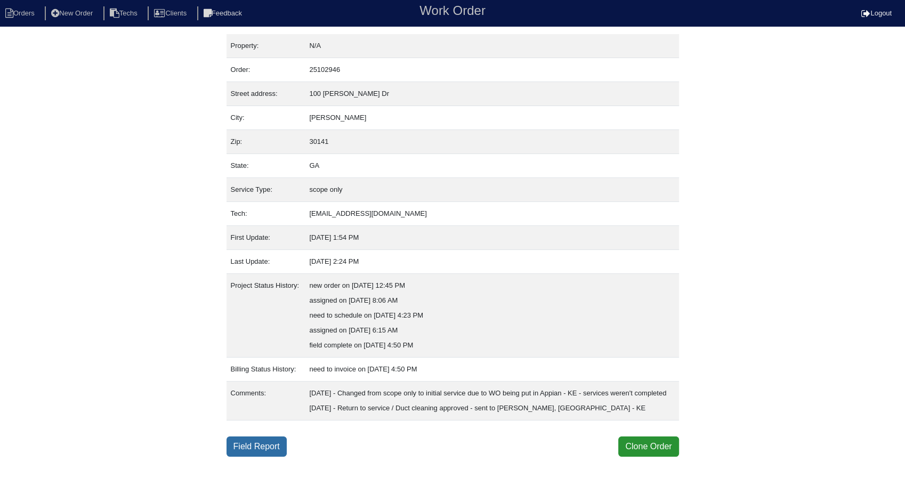
click at [248, 457] on link "Field Report" at bounding box center [257, 447] width 60 height 20
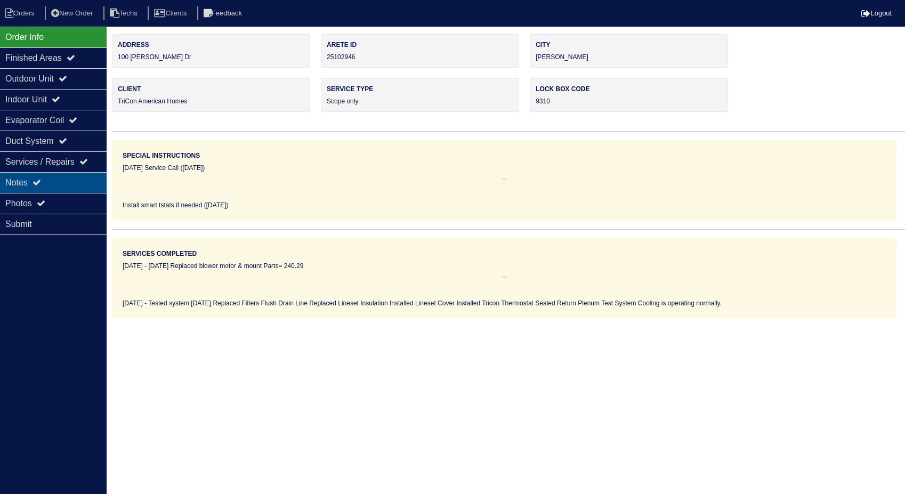
click at [29, 180] on div "Notes" at bounding box center [53, 182] width 107 height 21
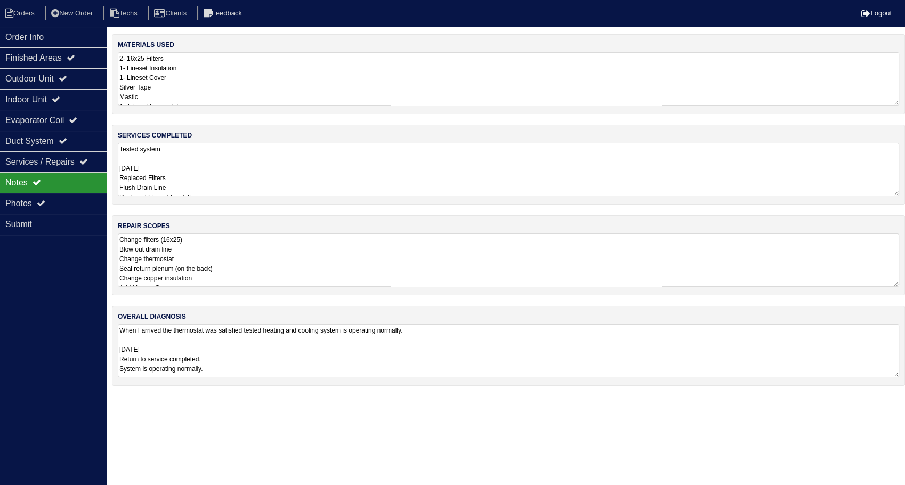
click at [194, 74] on textarea "2- 16x25 Filters 1- Lineset Insulation 1- Lineset Cover Silver Tape Mastic 1- T…" at bounding box center [509, 78] width 782 height 53
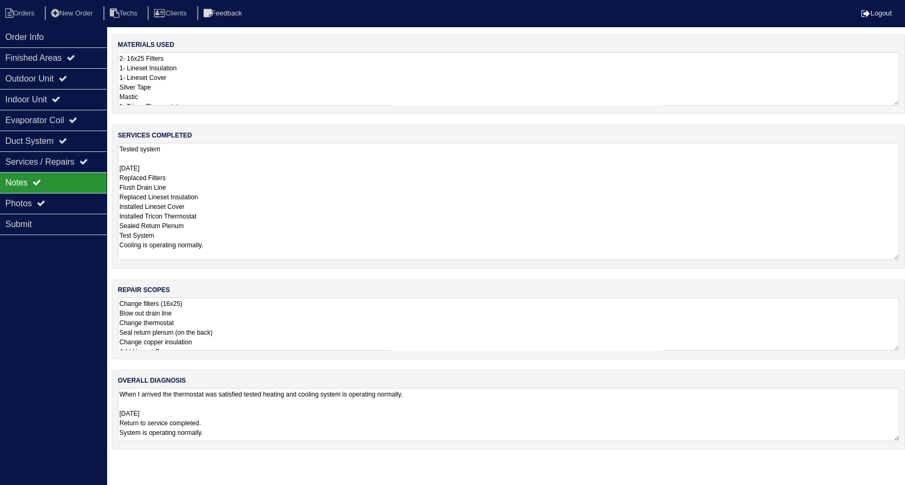
click at [224, 168] on textarea "Tested system [DATE] Replaced Filters Flush Drain Line Replaced Lineset Insulat…" at bounding box center [509, 201] width 782 height 117
click at [38, 14] on li "Orders" at bounding box center [21, 13] width 43 height 14
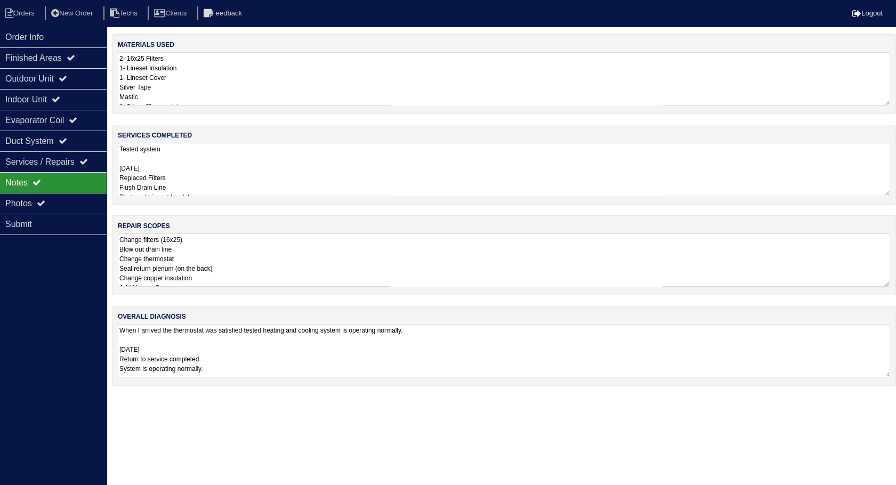
select select "15"
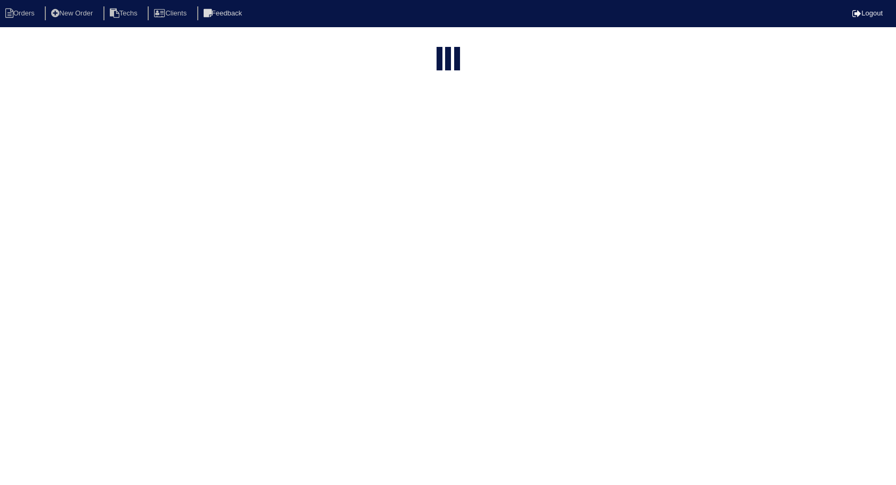
select select "need to invoice"
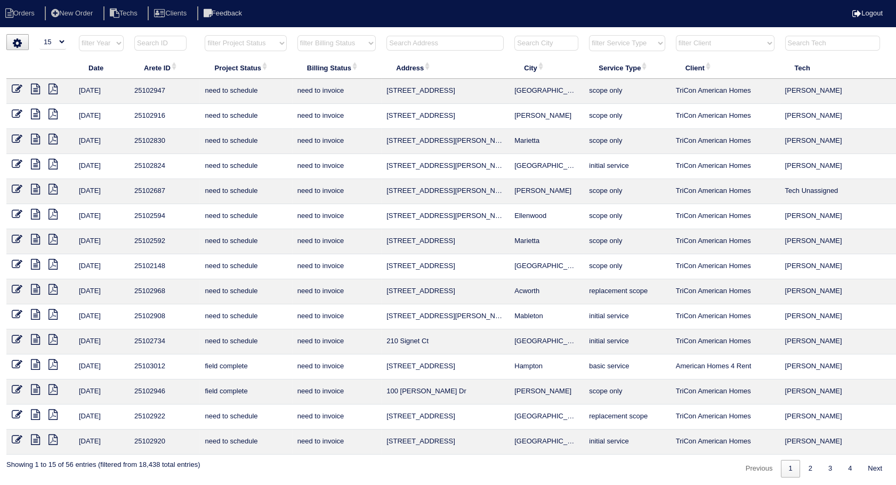
click at [17, 387] on icon at bounding box center [17, 389] width 11 height 11
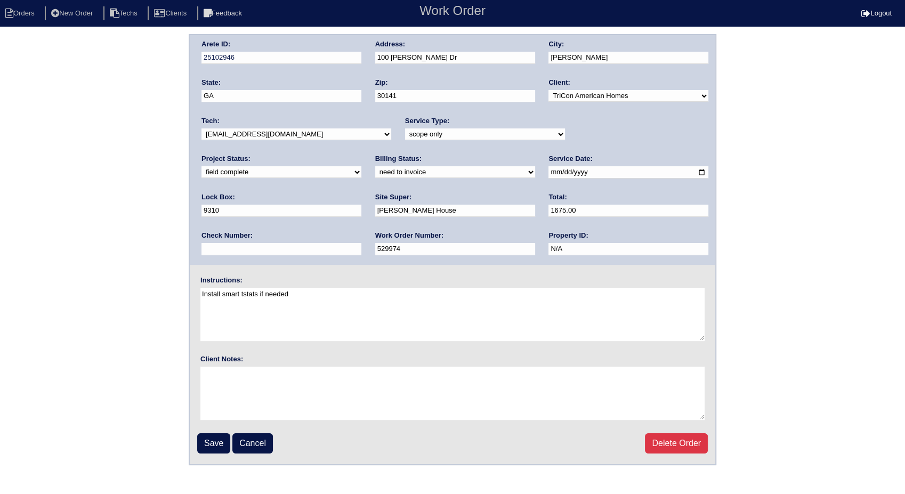
click at [375, 171] on select "need to quote quoted need to invoice invoiced paid warranty purchase order need…" at bounding box center [455, 172] width 160 height 12
select select "invoiced"
click at [375, 166] on select "need to quote quoted need to invoice invoiced paid warranty purchase order need…" at bounding box center [455, 172] width 160 height 12
drag, startPoint x: 208, startPoint y: 439, endPoint x: 305, endPoint y: 407, distance: 101.7
click at [209, 438] on input "Save" at bounding box center [213, 443] width 33 height 20
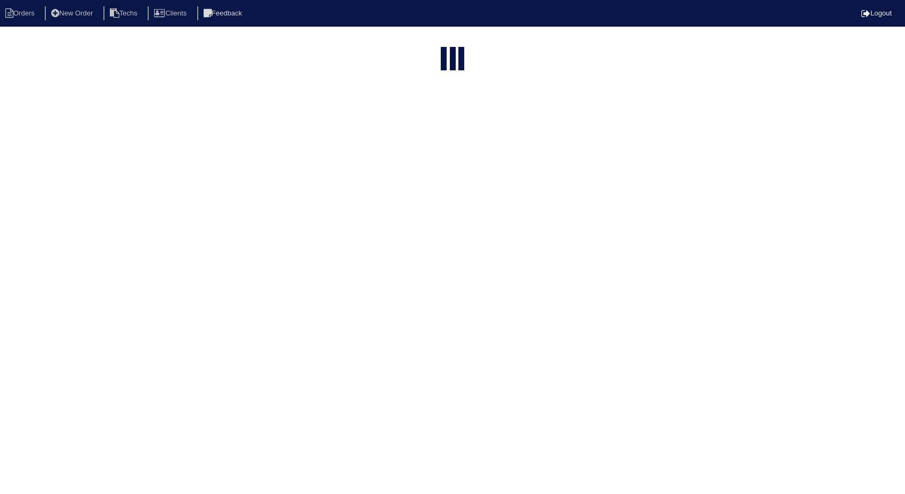
select select "15"
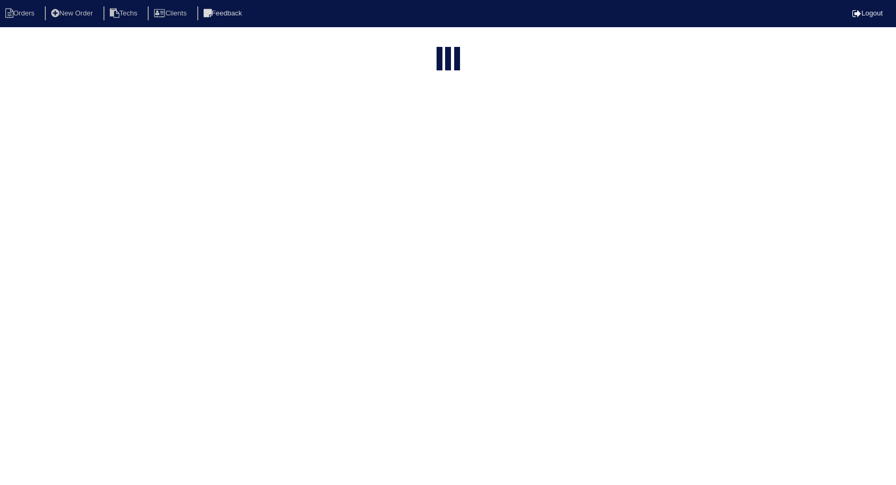
select select "need to invoice"
